Goal: Task Accomplishment & Management: Use online tool/utility

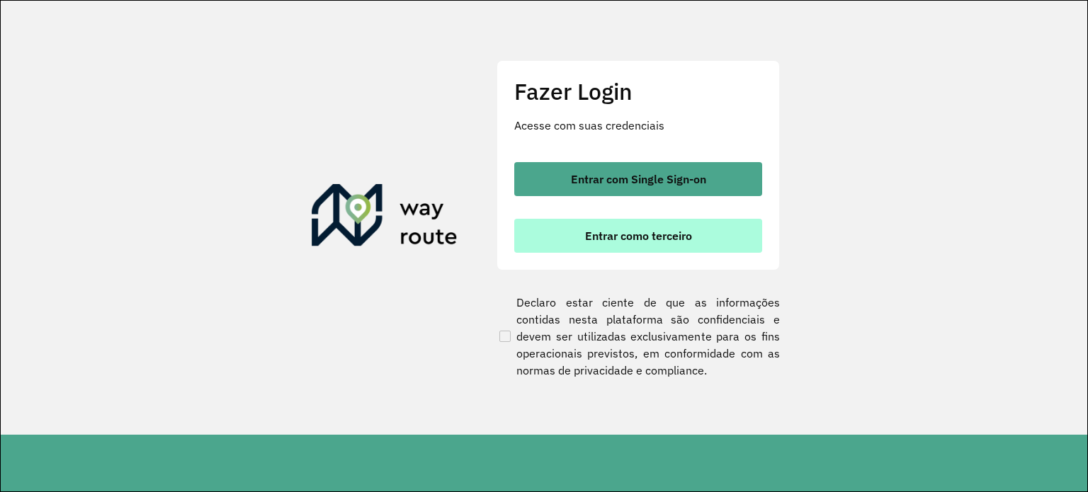
click at [663, 230] on span "Entrar como terceiro" at bounding box center [638, 235] width 107 height 11
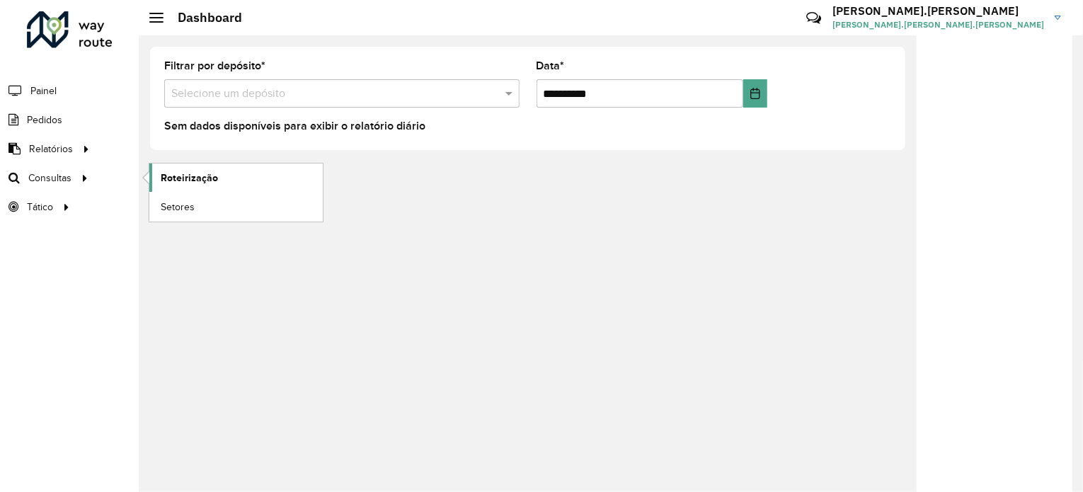
click at [206, 188] on link "Roteirização" at bounding box center [235, 178] width 173 height 28
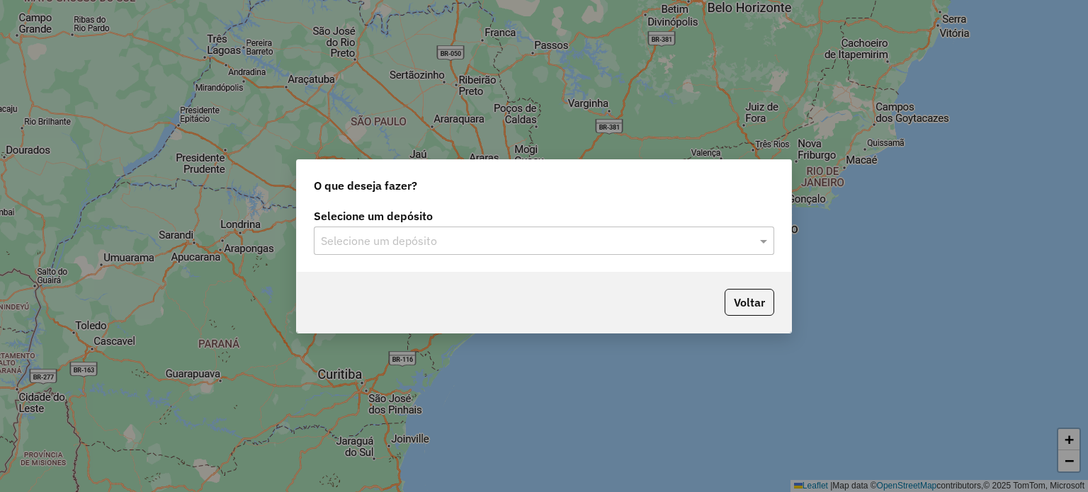
click at [458, 254] on div "Selecione um depósito" at bounding box center [544, 241] width 460 height 28
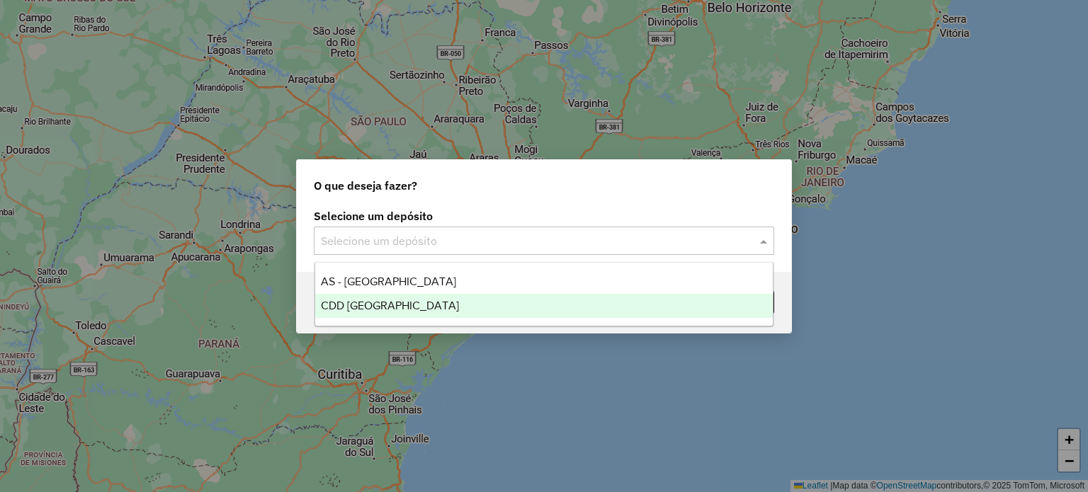
click at [397, 300] on span "CDD [GEOGRAPHIC_DATA]" at bounding box center [390, 306] width 138 height 12
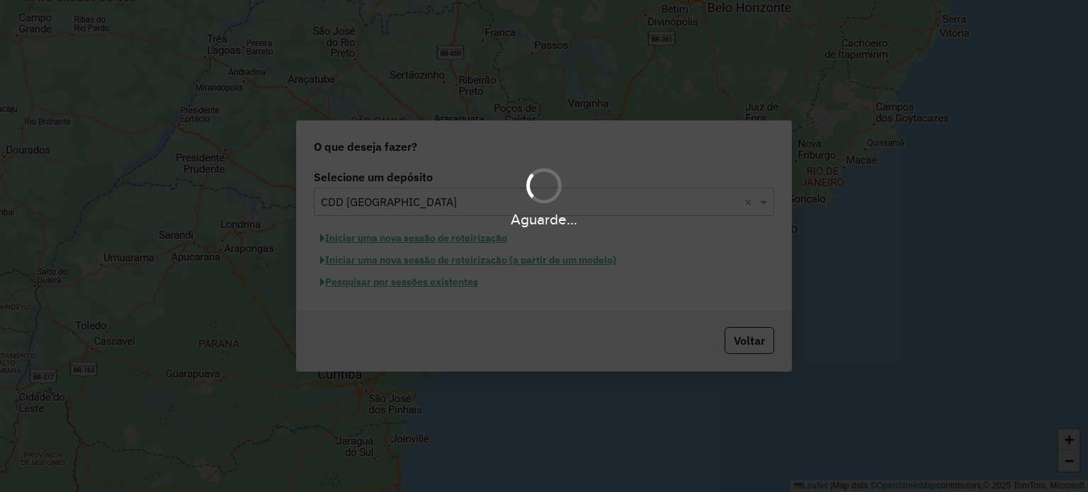
drag, startPoint x: 397, startPoint y: 300, endPoint x: 437, endPoint y: 279, distance: 45.6
click at [437, 279] on div "Aguarde..." at bounding box center [544, 246] width 1088 height 492
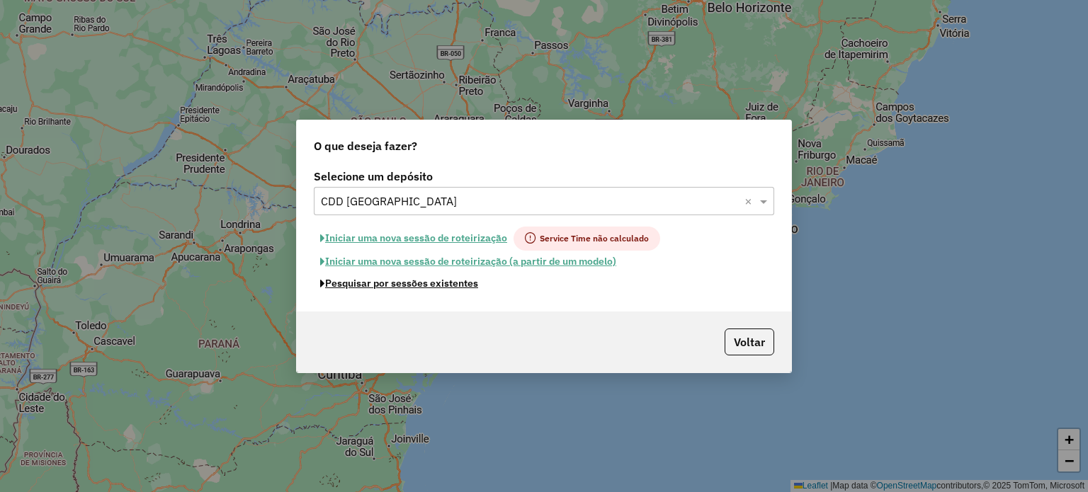
click at [437, 279] on button "Pesquisar por sessões existentes" at bounding box center [399, 284] width 171 height 22
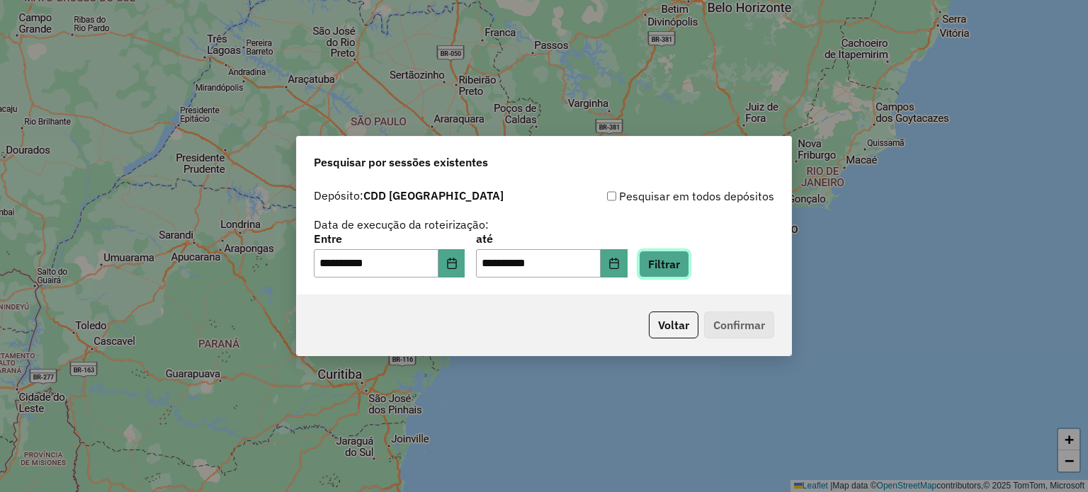
click at [668, 258] on button "Filtrar" at bounding box center [664, 264] width 50 height 27
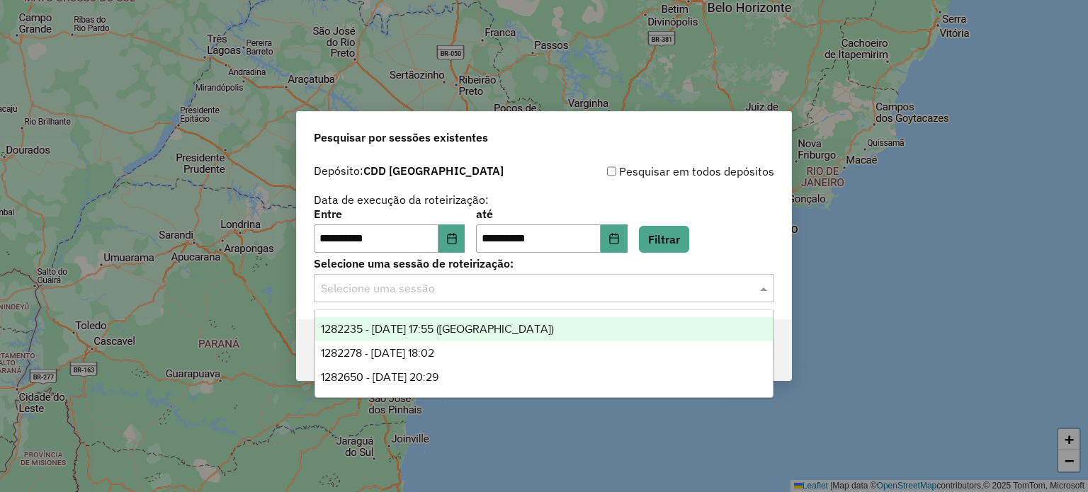
click at [547, 279] on div "Selecione uma sessão" at bounding box center [544, 288] width 460 height 28
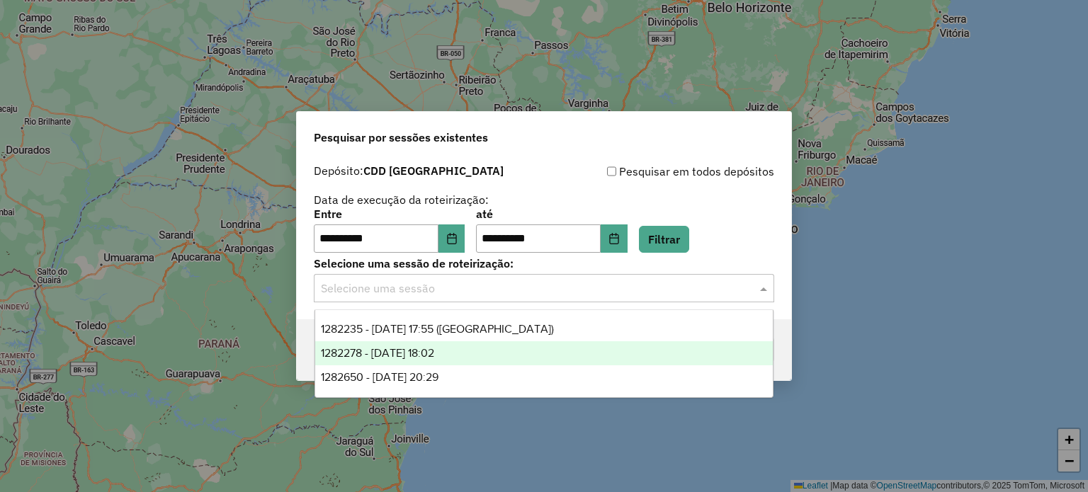
click at [418, 356] on span "1282278 - 25/09/2025 18:02" at bounding box center [377, 353] width 113 height 12
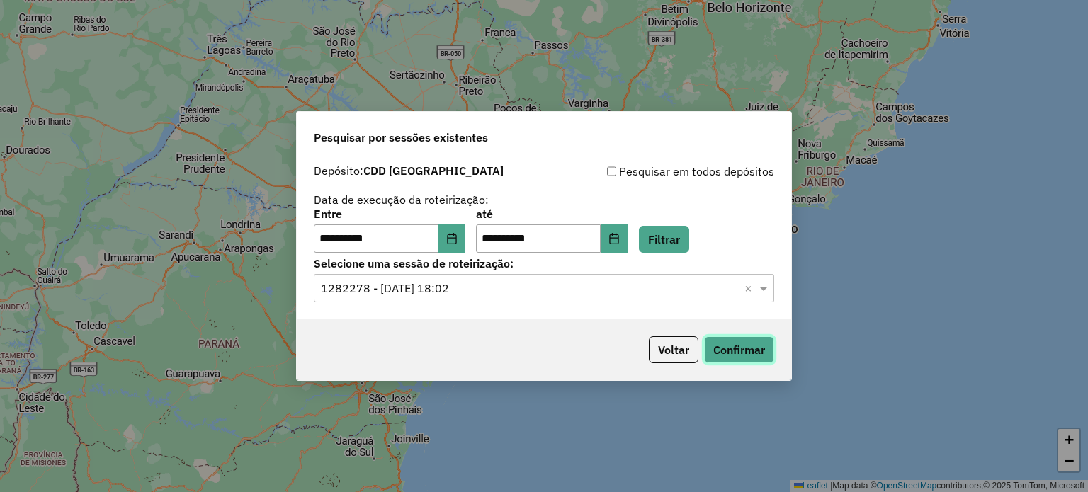
click at [737, 343] on button "Confirmar" at bounding box center [739, 349] width 70 height 27
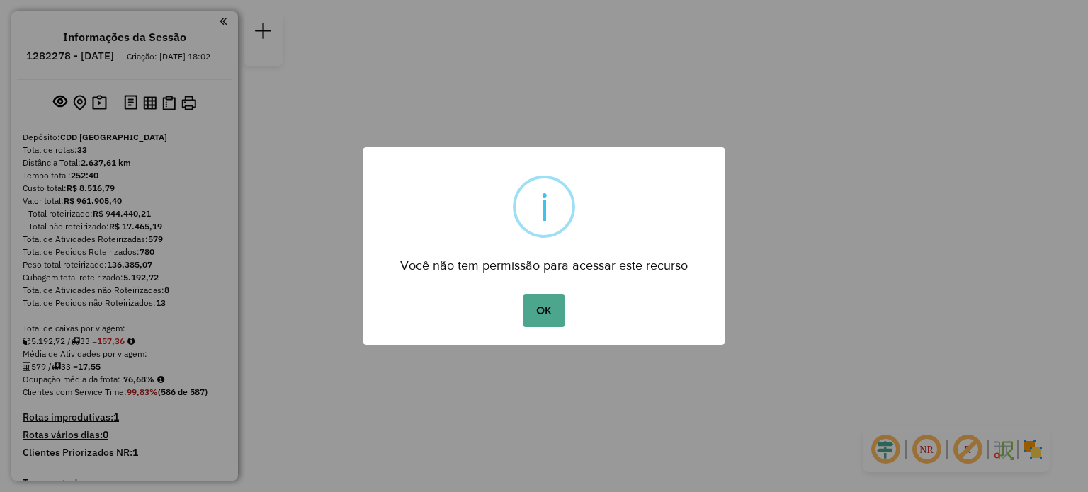
click at [523, 295] on button "OK" at bounding box center [544, 311] width 42 height 33
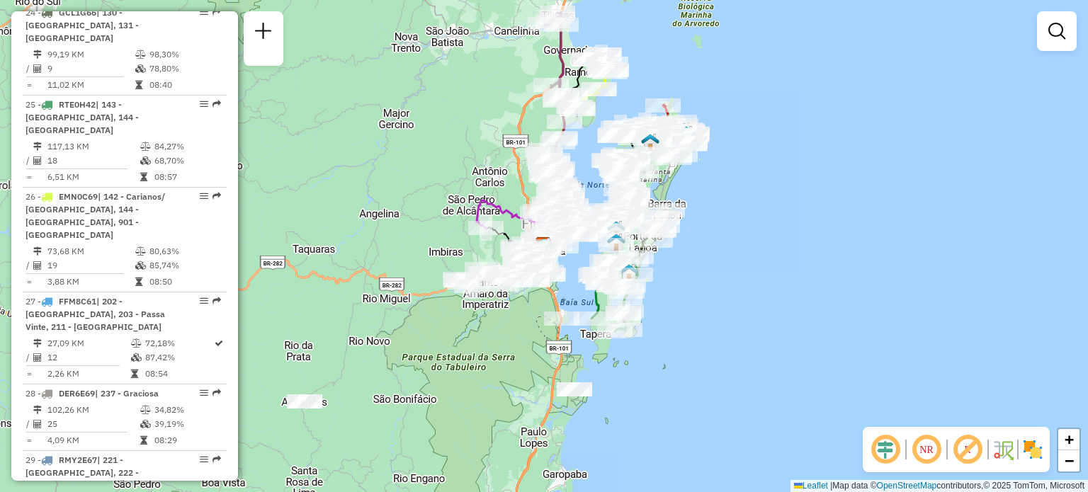
scroll to position [2727, 0]
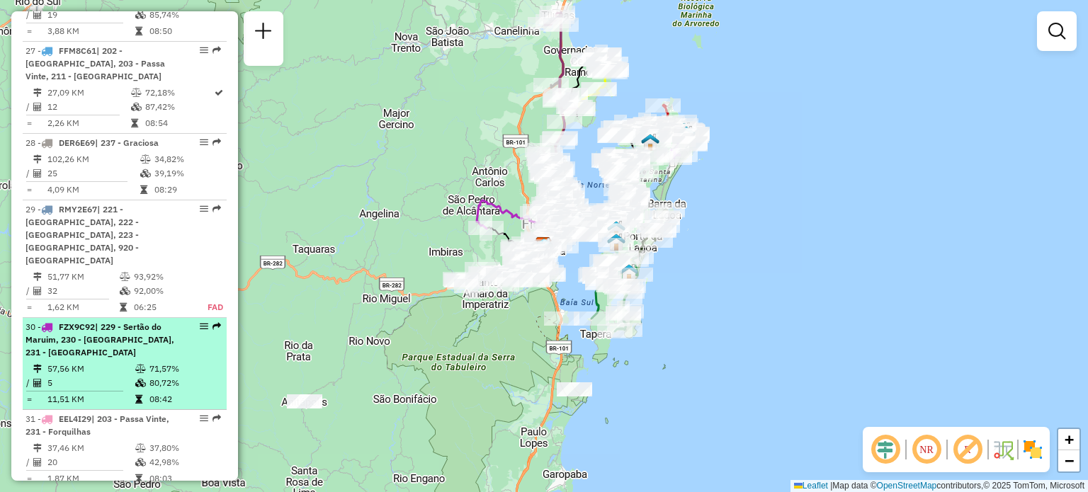
drag, startPoint x: 194, startPoint y: 244, endPoint x: 86, endPoint y: 251, distance: 108.6
click at [86, 321] on div "30 - FZX9C92 | 229 - Sertão do Maruim, 230 - Colônia Santana, 231 - Forquilhas" at bounding box center [100, 340] width 150 height 38
select select "**********"
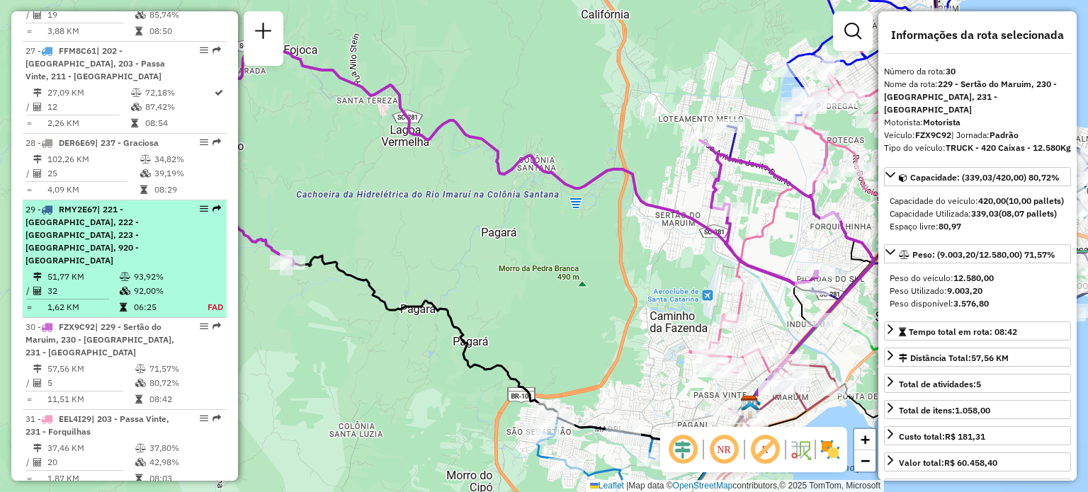
drag, startPoint x: 200, startPoint y: 250, endPoint x: 110, endPoint y: 212, distance: 97.1
click at [110, 284] on td "32" at bounding box center [83, 291] width 72 height 14
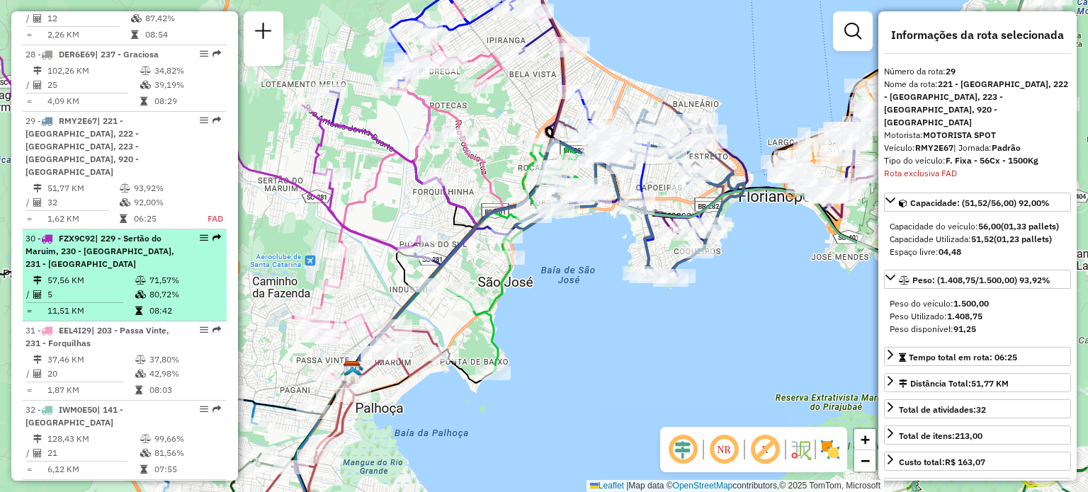
scroll to position [2861, 0]
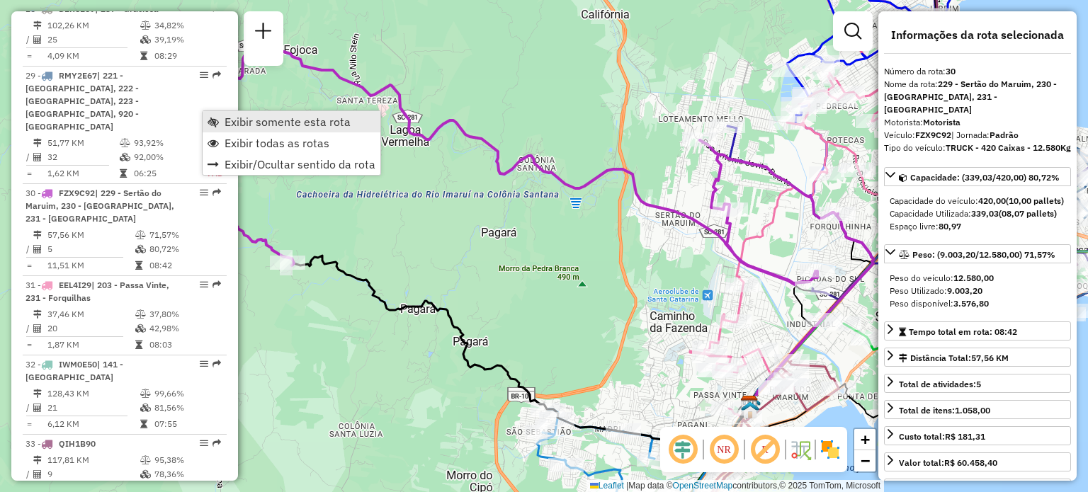
click at [264, 126] on span "Exibir somente esta rota" at bounding box center [287, 121] width 126 height 11
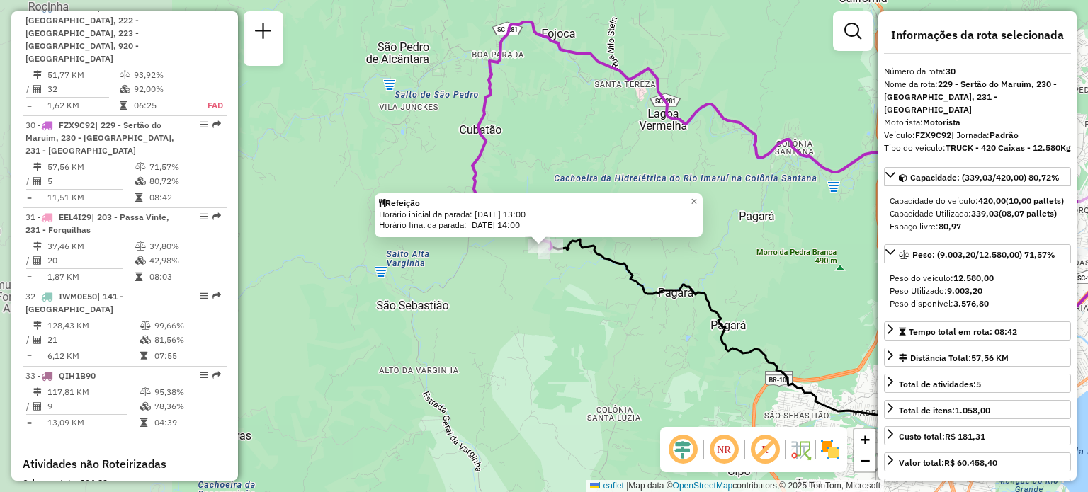
scroll to position [2953, 0]
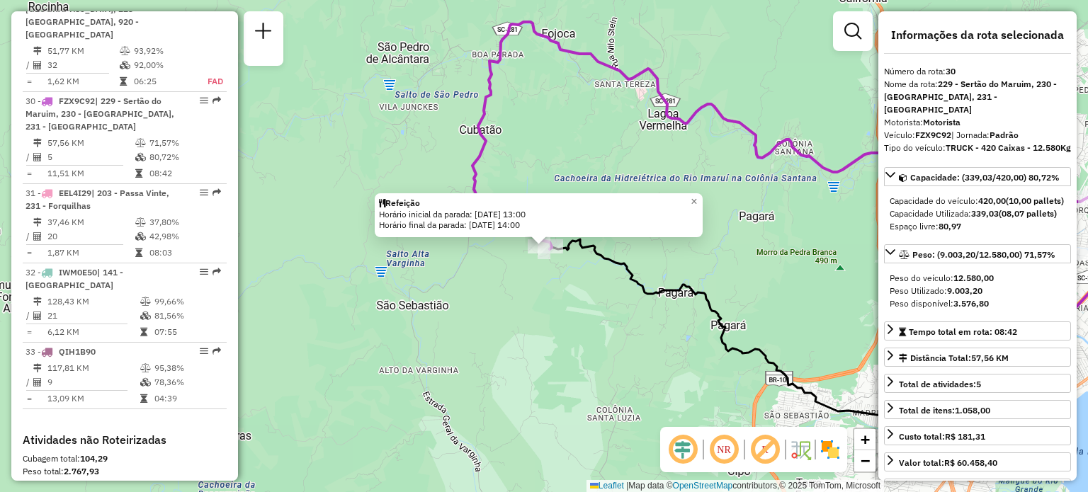
click at [625, 294] on div "Refeição Horário inicial da parada: 25/09/2025 13:00 Horário final da parada: 2…" at bounding box center [544, 246] width 1088 height 492
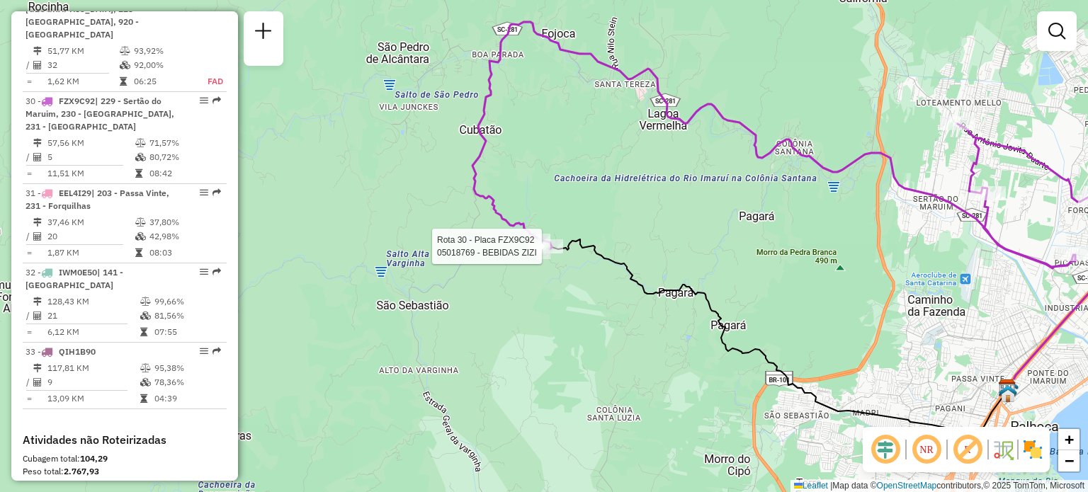
select select "**********"
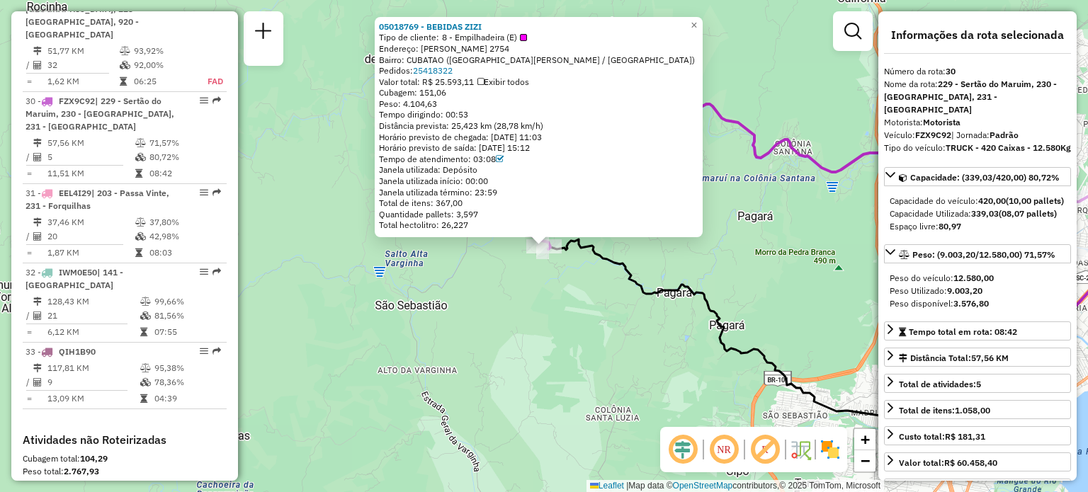
click at [783, 175] on div "05018769 - BEBIDAS ZIZI Tipo de cliente: 8 - Empilhadeira (E) Endereço: BERTOLD…" at bounding box center [544, 246] width 1088 height 492
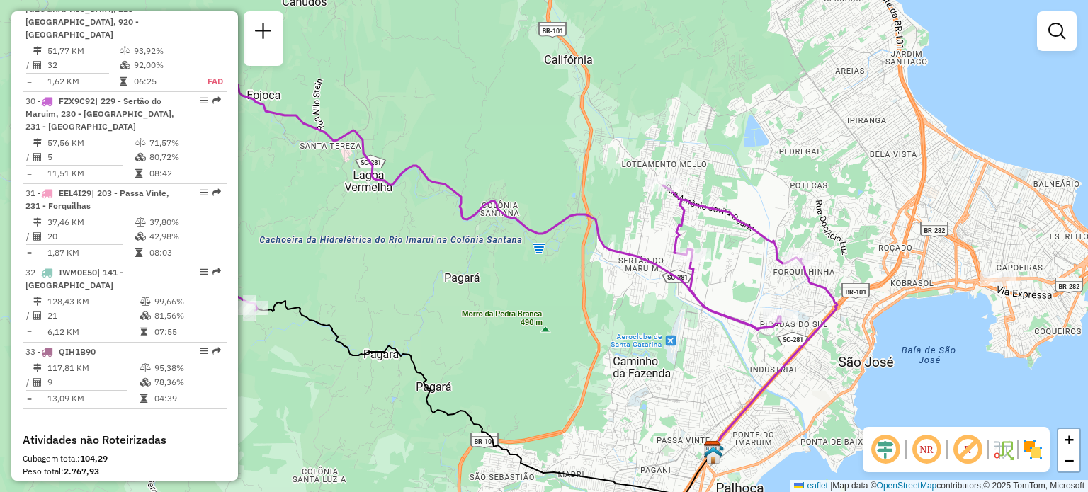
drag, startPoint x: 783, startPoint y: 175, endPoint x: 482, endPoint y: 241, distance: 308.8
click at [482, 241] on div "Janela de atendimento Grade de atendimento Capacidade Transportadoras Veículos …" at bounding box center [544, 246] width 1088 height 492
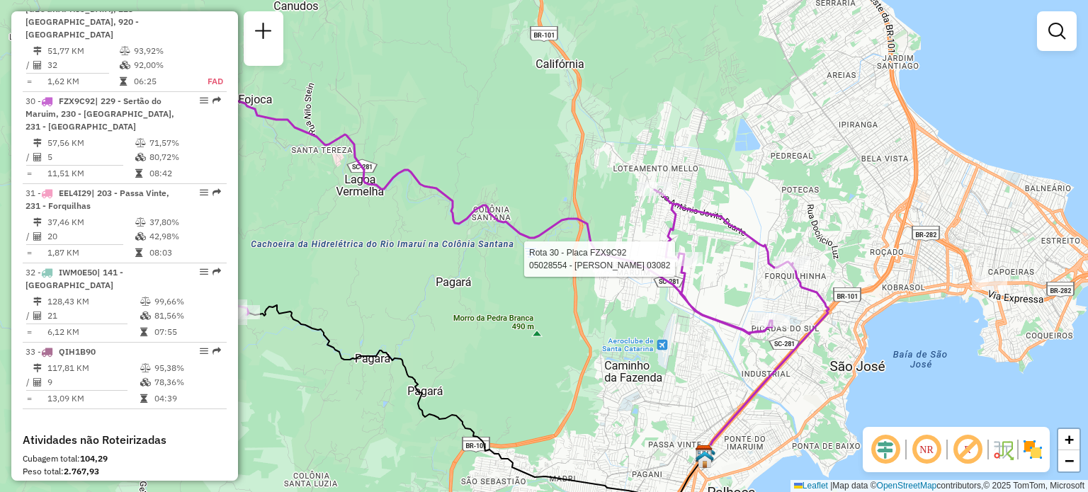
select select "**********"
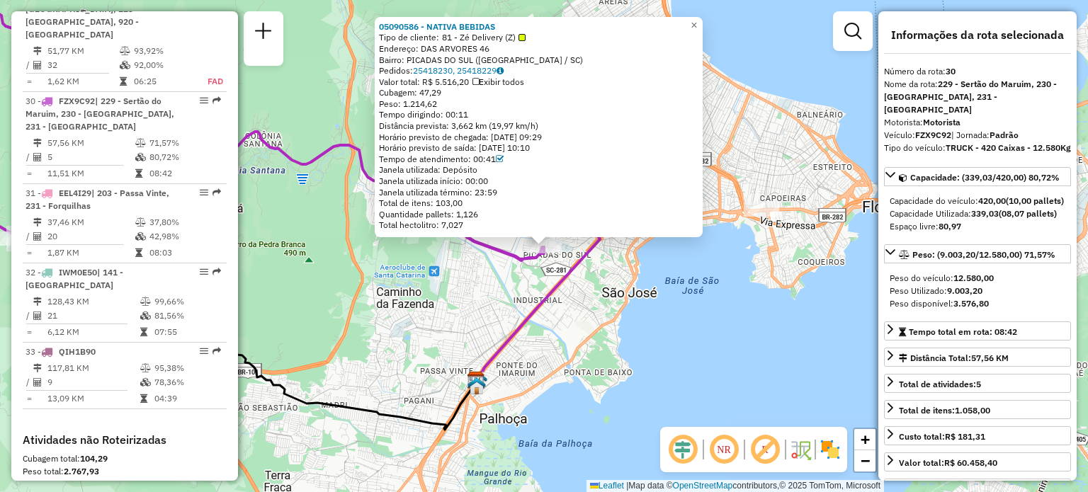
click at [511, 322] on div "05090586 - NATIVA BEBIDAS Tipo de cliente: 81 - Zé Delivery (Z) Endereço: DAS A…" at bounding box center [544, 246] width 1088 height 492
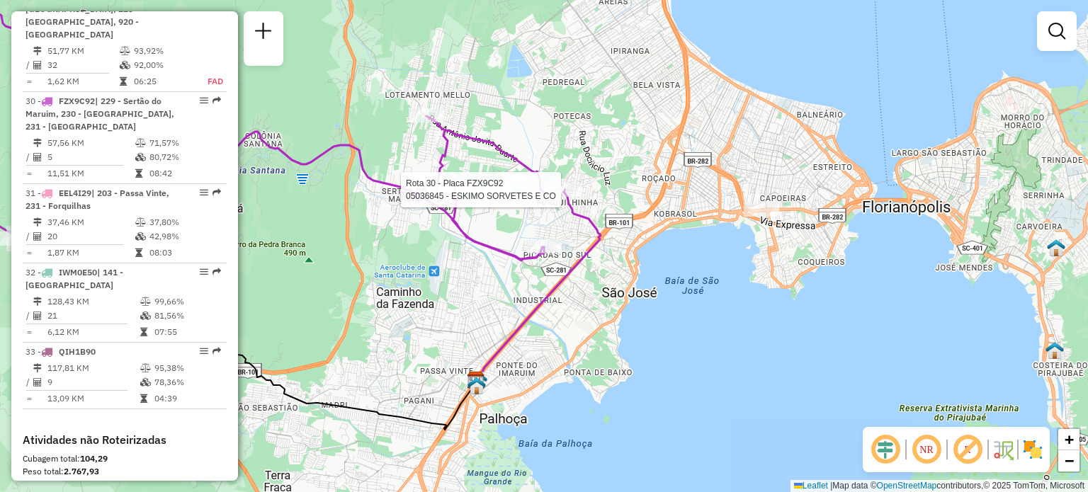
click at [558, 197] on div at bounding box center [564, 190] width 35 height 14
select select "**********"
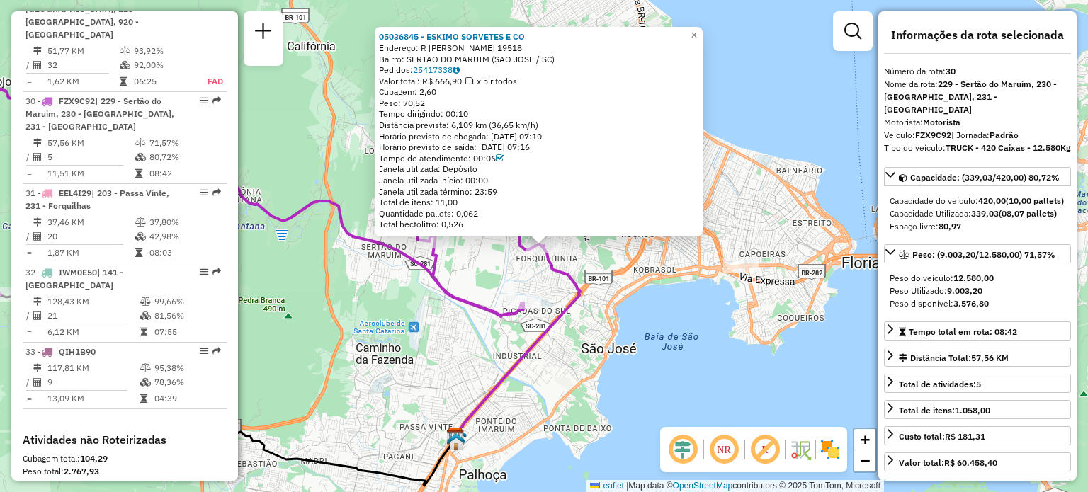
click at [365, 308] on div "05036845 - ESKIMO SORVETES E CO Endereço: R Francisco Antônio da Silva 19518 Ba…" at bounding box center [544, 246] width 1088 height 492
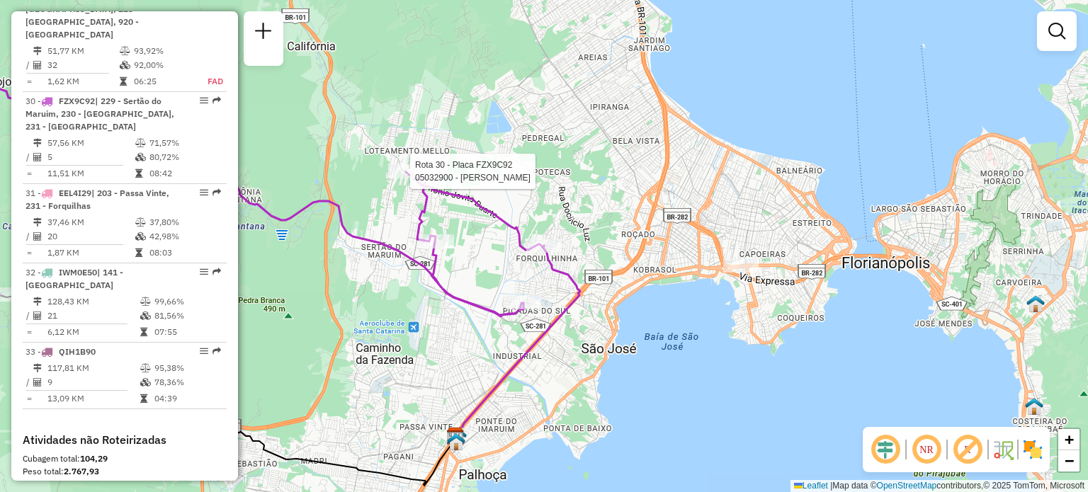
select select "**********"
